Goal: Information Seeking & Learning: Learn about a topic

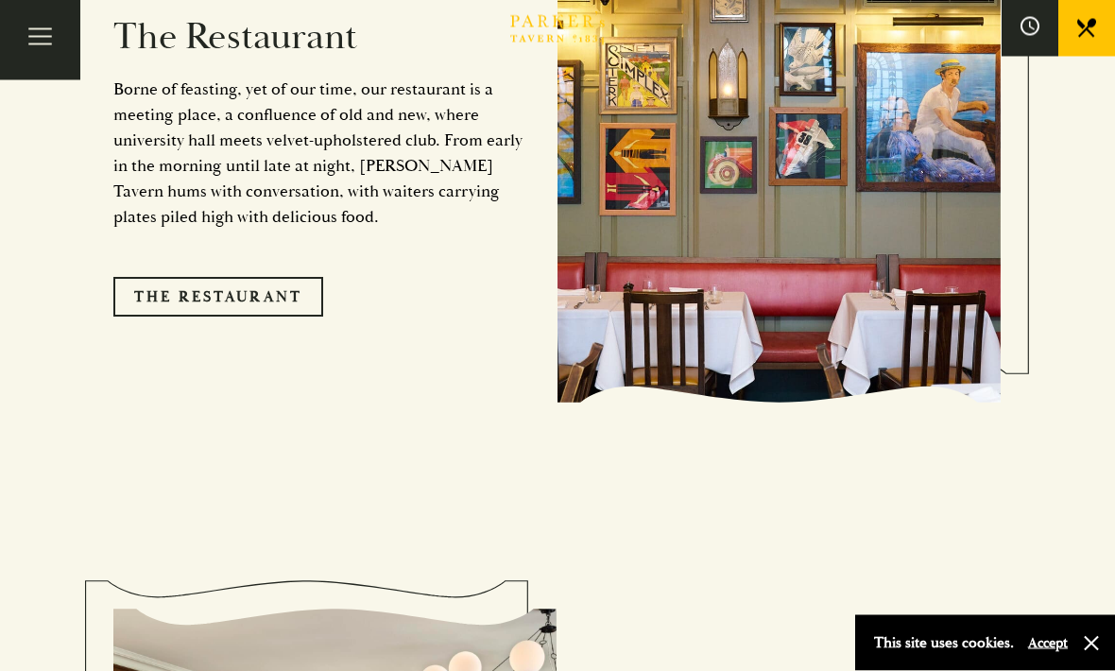
scroll to position [1687, 0]
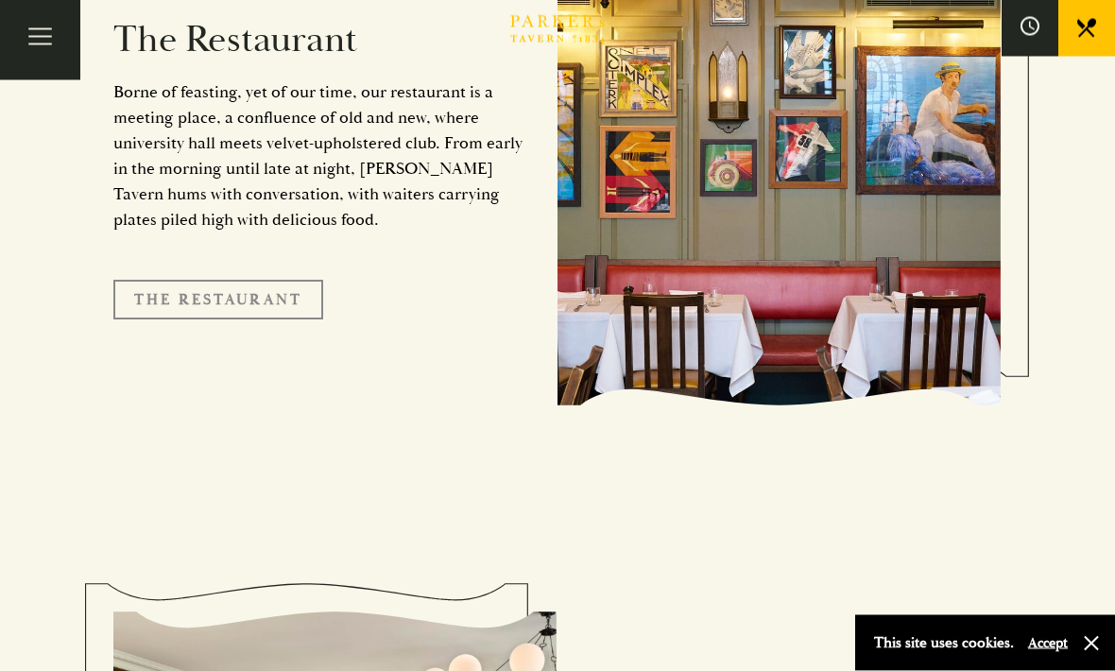
click at [213, 307] on link "The Restaurant" at bounding box center [218, 301] width 210 height 40
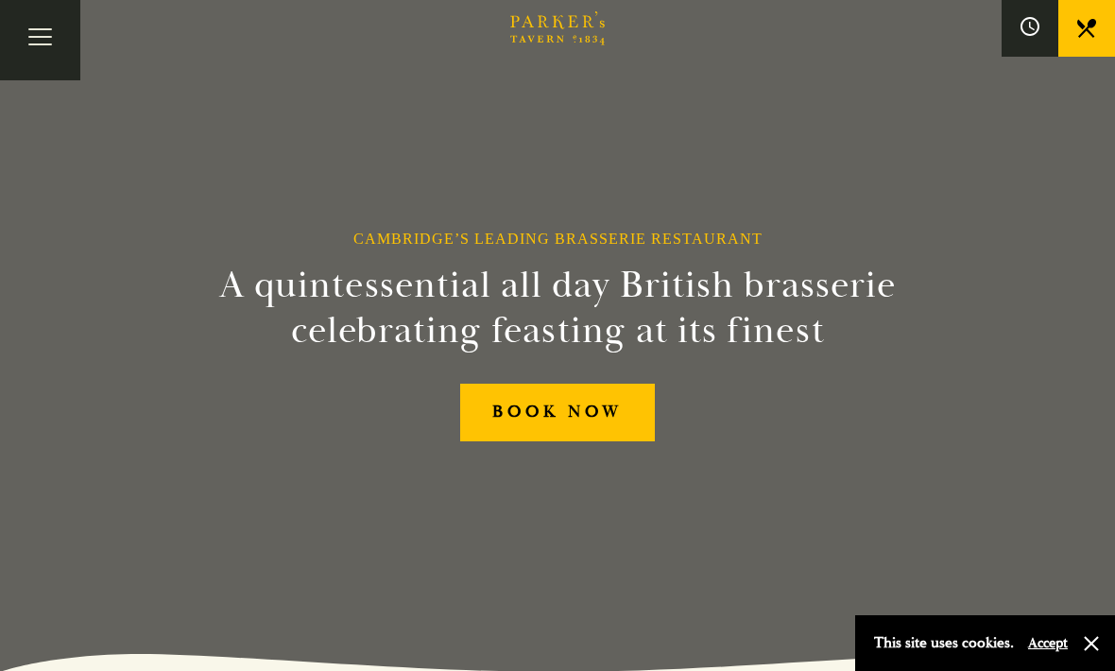
scroll to position [1688, 0]
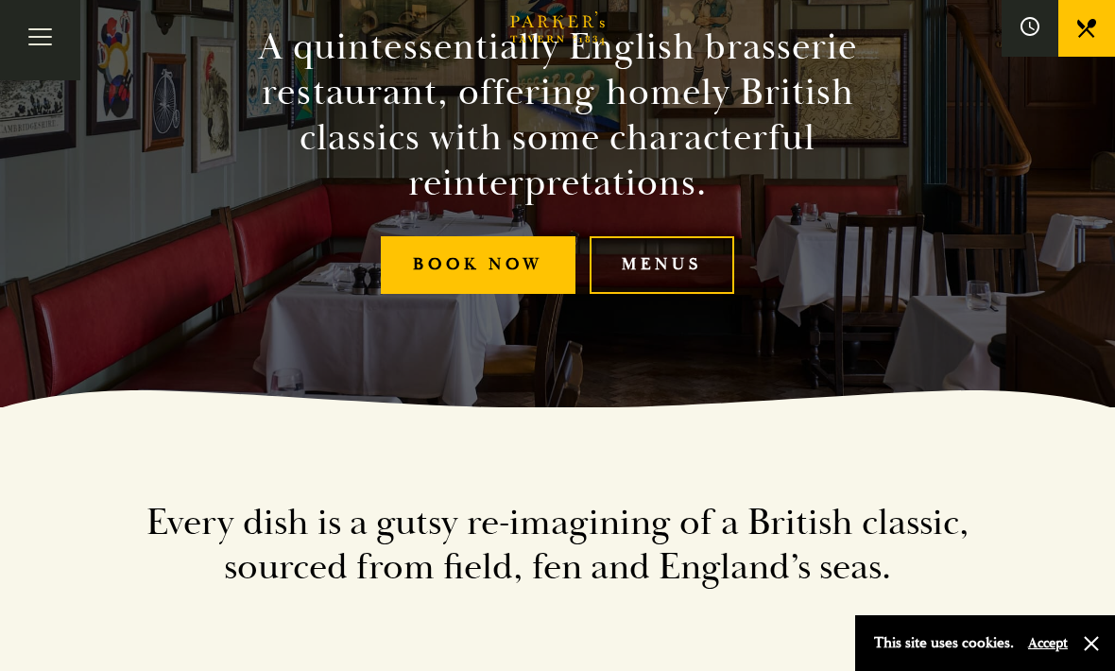
scroll to position [251, 0]
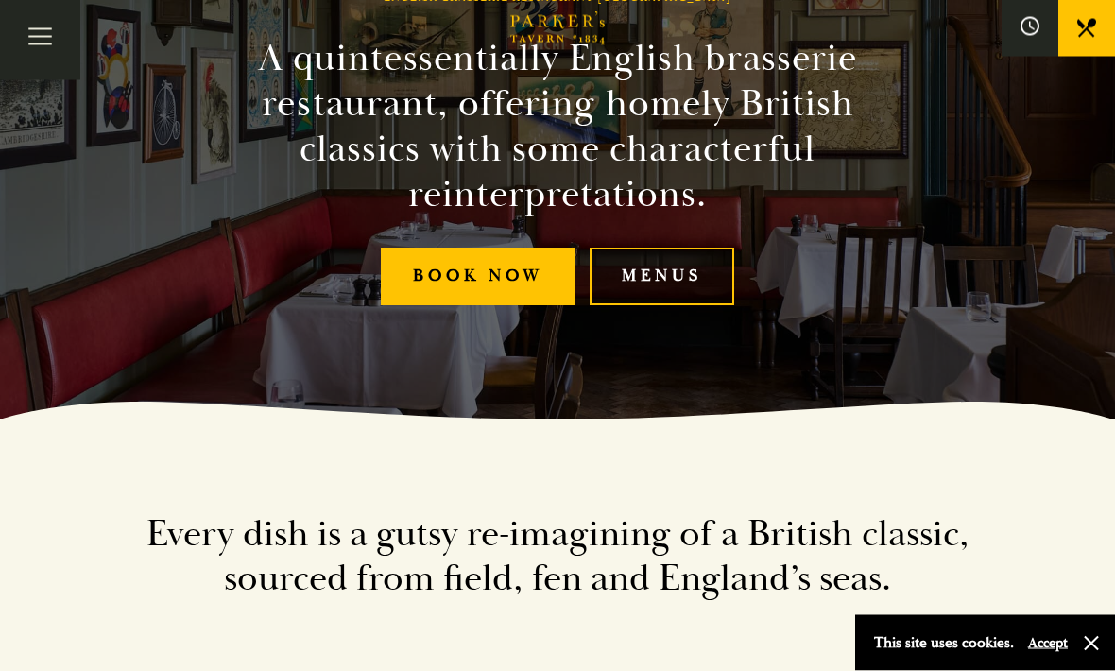
click at [673, 306] on link "Menus" at bounding box center [661, 277] width 145 height 58
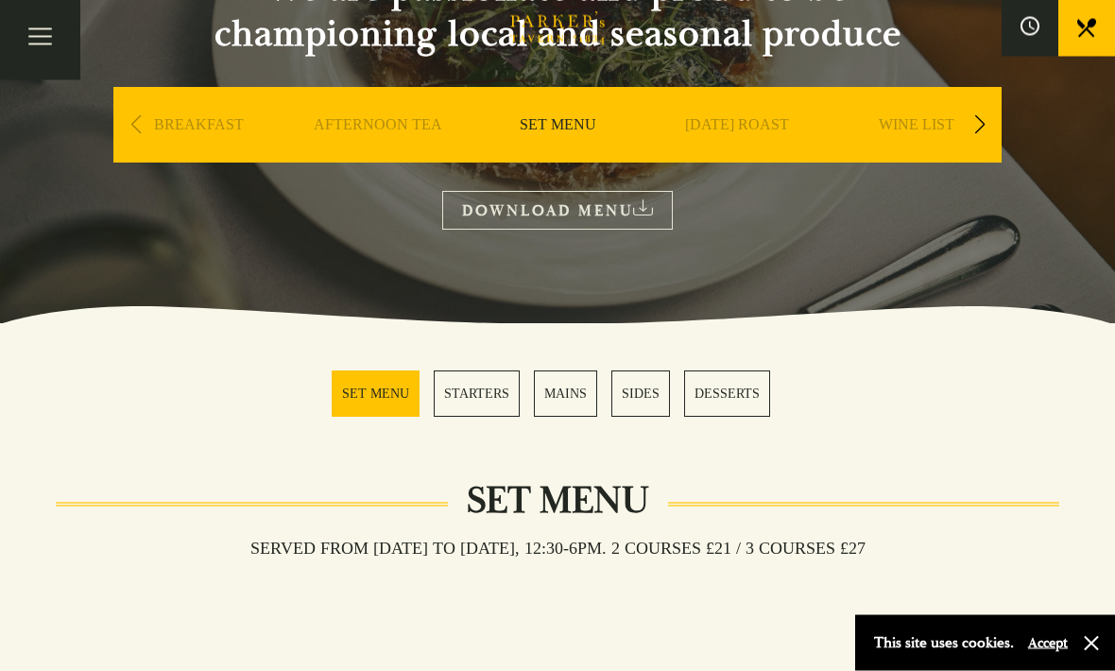
scroll to position [242, 0]
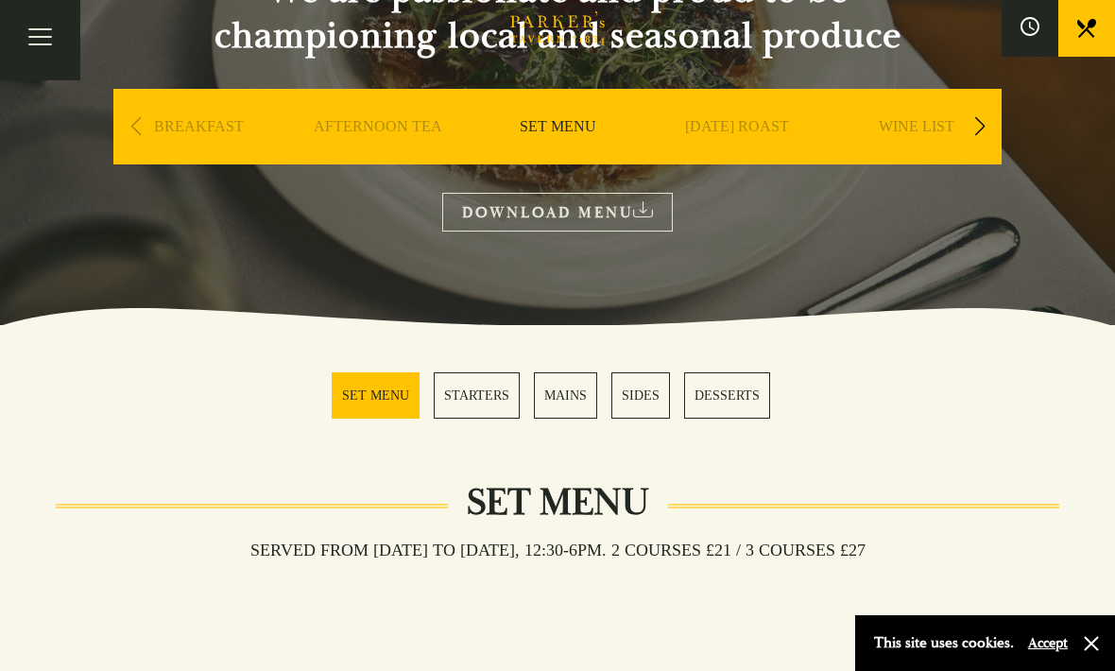
click at [755, 592] on div "Served from Monday to Saturday, 12:30-6pm. 2 COURSES £21 / 3 COURSES £27" at bounding box center [557, 580] width 1003 height 35
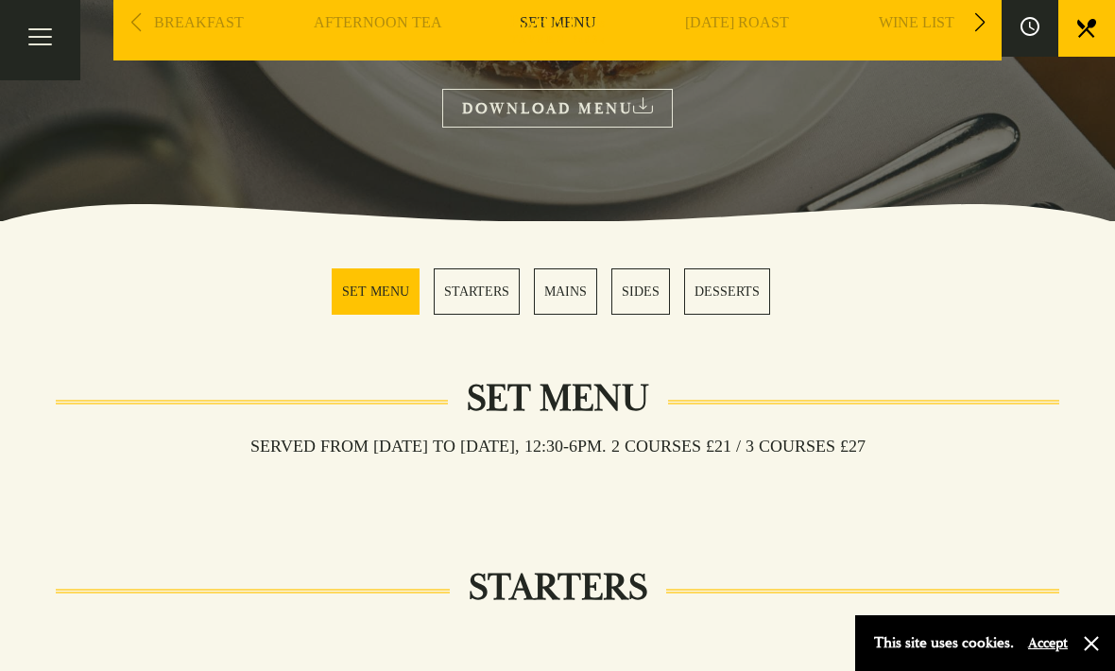
scroll to position [281, 0]
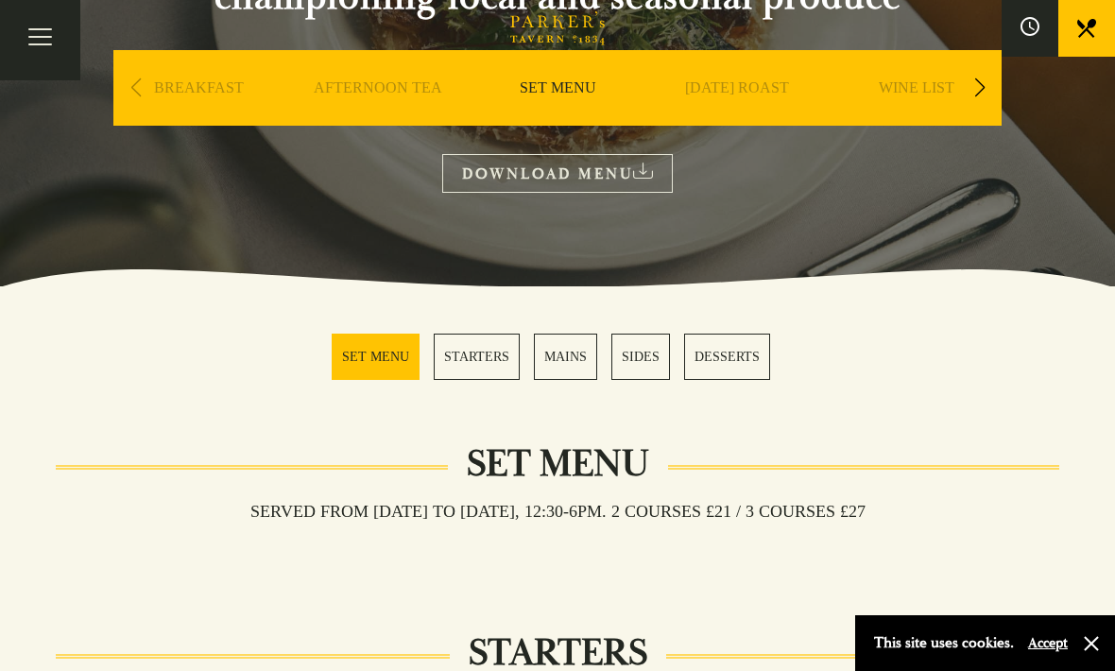
click at [498, 356] on link "STARTERS" at bounding box center [477, 356] width 86 height 46
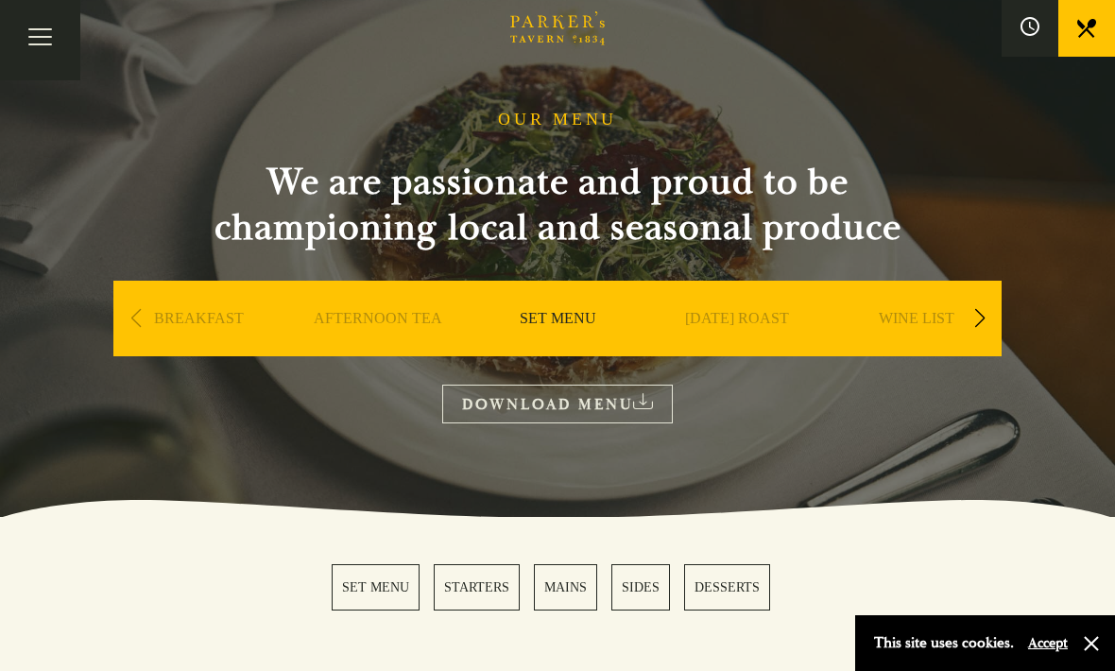
scroll to position [43, 0]
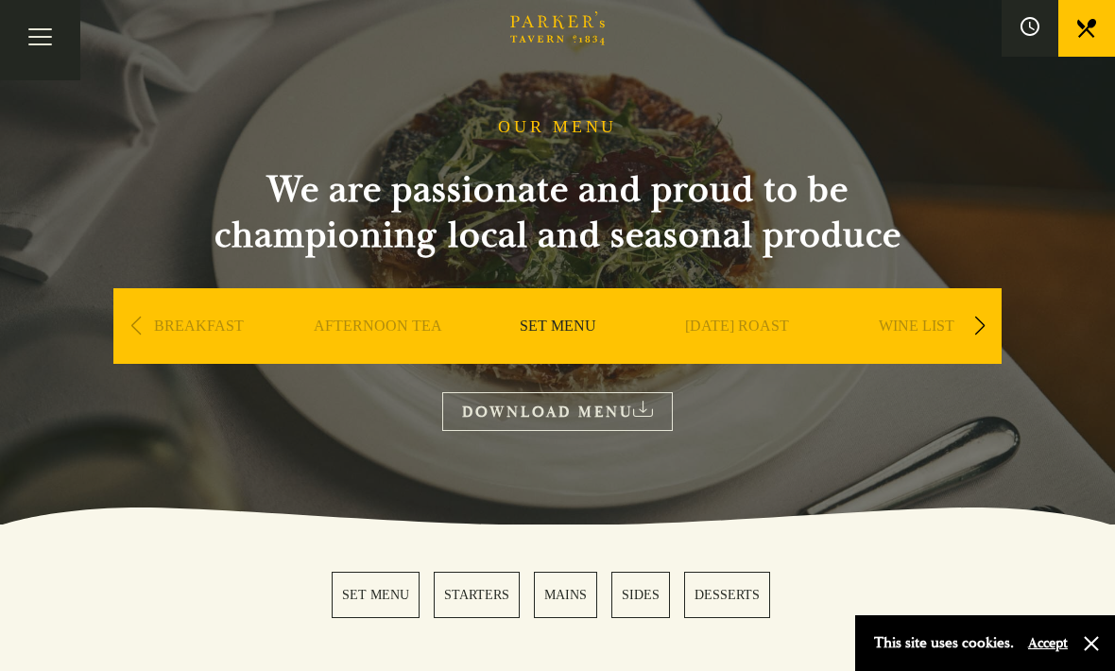
click at [989, 324] on div "Next slide" at bounding box center [979, 326] width 26 height 42
click at [977, 331] on div "Next slide" at bounding box center [979, 326] width 26 height 42
click at [757, 322] on link "A LA CARTE" at bounding box center [737, 354] width 88 height 76
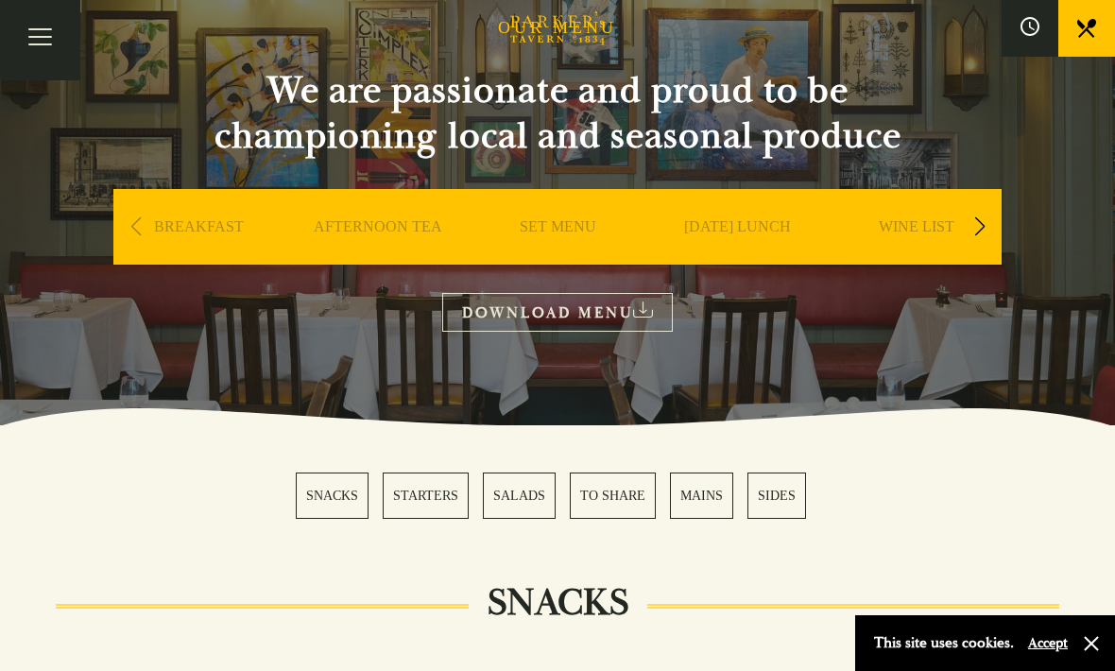
scroll to position [140, 0]
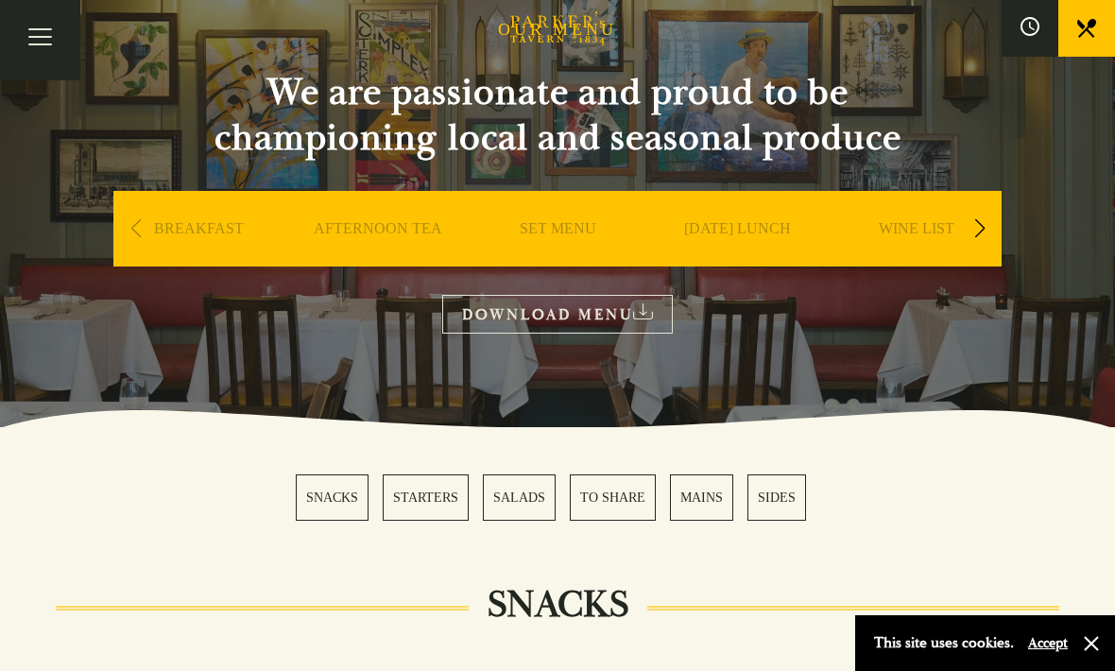
click at [984, 231] on div "Next slide" at bounding box center [979, 229] width 26 height 42
click at [978, 231] on div "Next slide" at bounding box center [979, 229] width 26 height 42
click at [933, 235] on link "DESSERT" at bounding box center [916, 257] width 66 height 76
